Goal: Navigation & Orientation: Find specific page/section

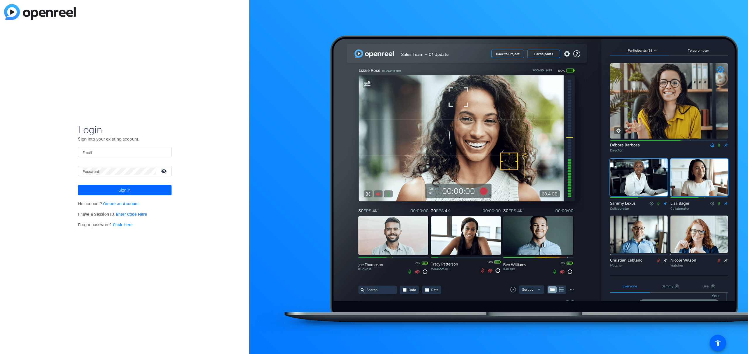
click at [147, 149] on input "Email" at bounding box center [125, 152] width 84 height 7
type input "[EMAIL_ADDRESS][PERSON_NAME][DOMAIN_NAME]"
click at [66, 171] on div "Login Sign into your existing account. Email [EMAIL_ADDRESS][PERSON_NAME][DOMAI…" at bounding box center [124, 177] width 249 height 354
click at [43, 168] on div "Login Sign into your existing account. Email [EMAIL_ADDRESS][PERSON_NAME][DOMAI…" at bounding box center [124, 177] width 249 height 354
drag, startPoint x: 89, startPoint y: 186, endPoint x: 100, endPoint y: 186, distance: 10.8
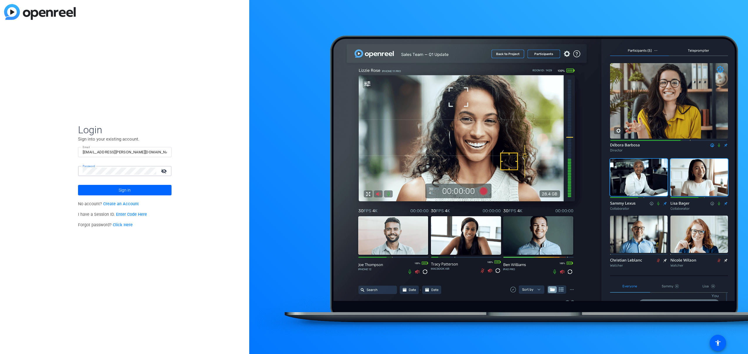
click at [89, 186] on span at bounding box center [124, 190] width 93 height 14
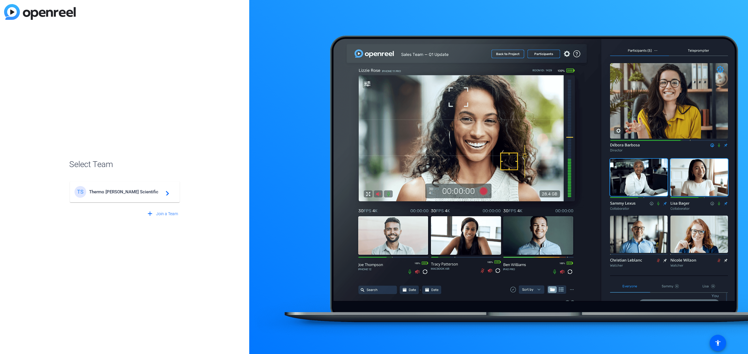
drag, startPoint x: 136, startPoint y: 181, endPoint x: 132, endPoint y: 187, distance: 7.0
click at [134, 183] on mat-card-content "TS Thermo [PERSON_NAME] Scientific navigate_next" at bounding box center [125, 192] width 110 height 21
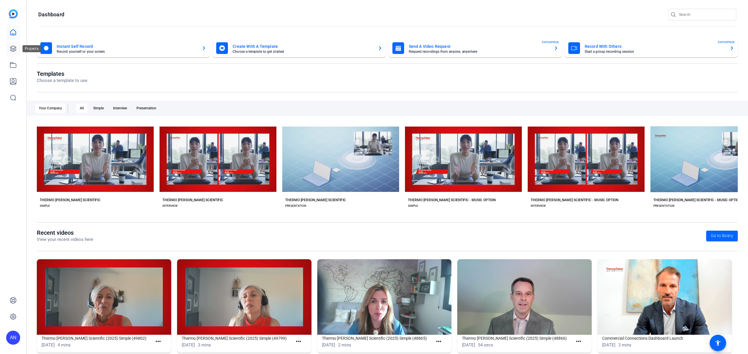
click at [16, 51] on icon at bounding box center [13, 48] width 7 height 7
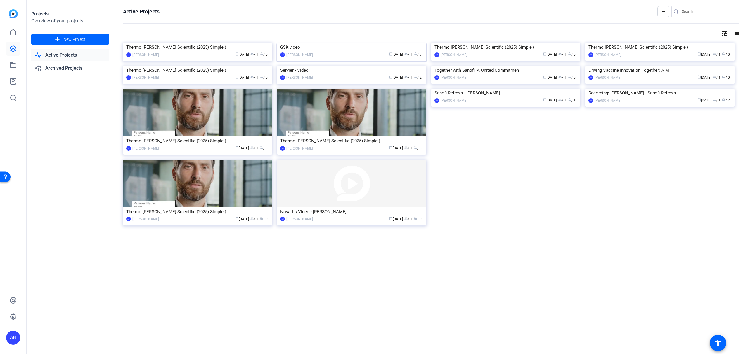
click at [299, 52] on div "GSK video" at bounding box center [351, 47] width 143 height 9
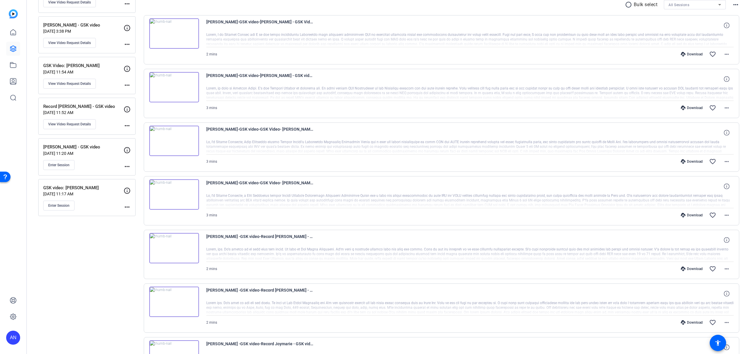
scroll to position [234, 0]
